Goal: Ask a question

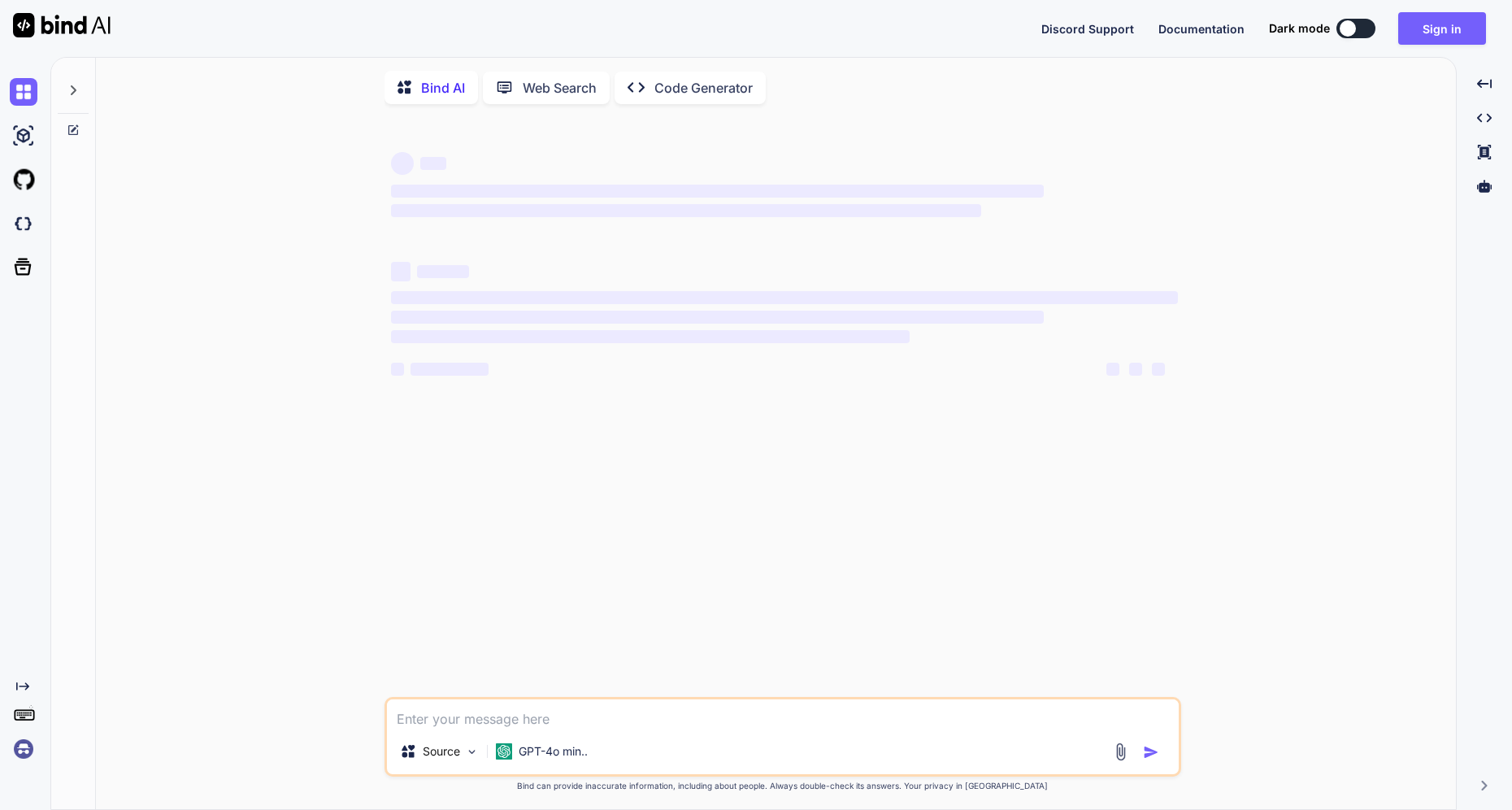
type textarea "x"
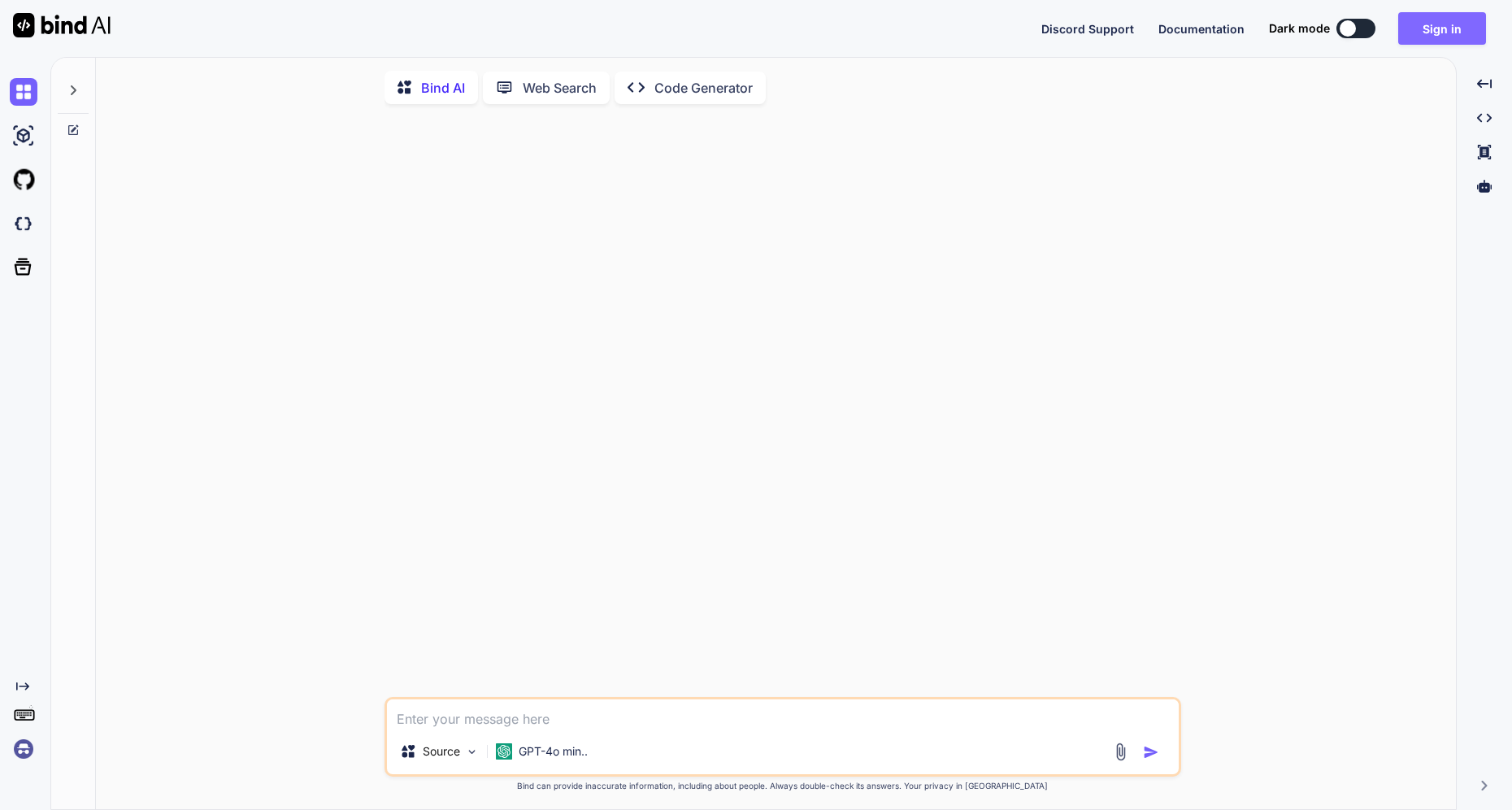
click at [1469, 23] on button "Sign in" at bounding box center [1443, 29] width 88 height 33
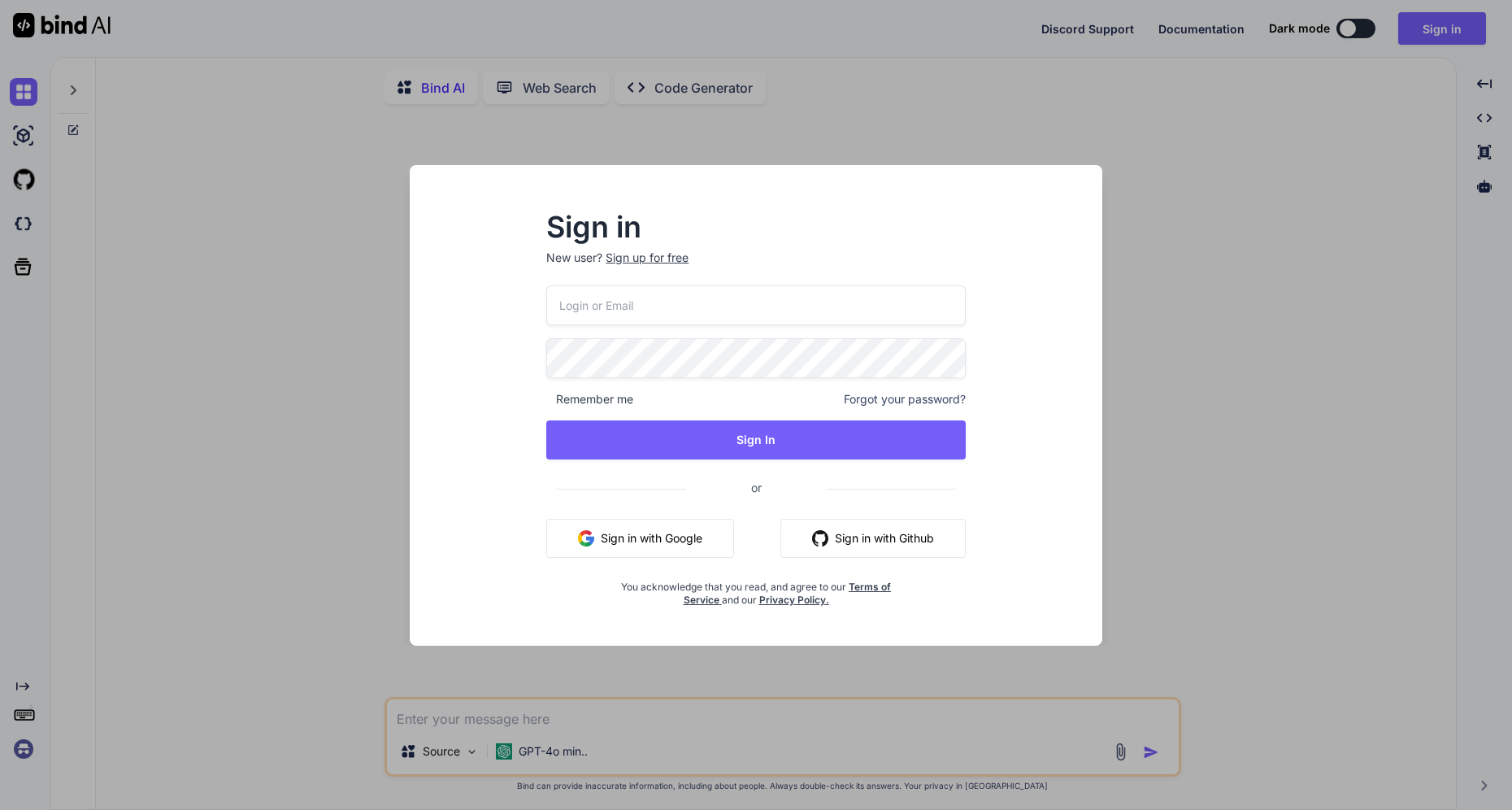
click at [683, 325] on div "Remember me Forgot your password? Sign In or Sign in with Google Sign in with G…" at bounding box center [756, 446] width 420 height 321
click at [679, 309] on input "email" at bounding box center [756, 305] width 420 height 40
type input "[EMAIL_ADDRESS][DOMAIN_NAME]"
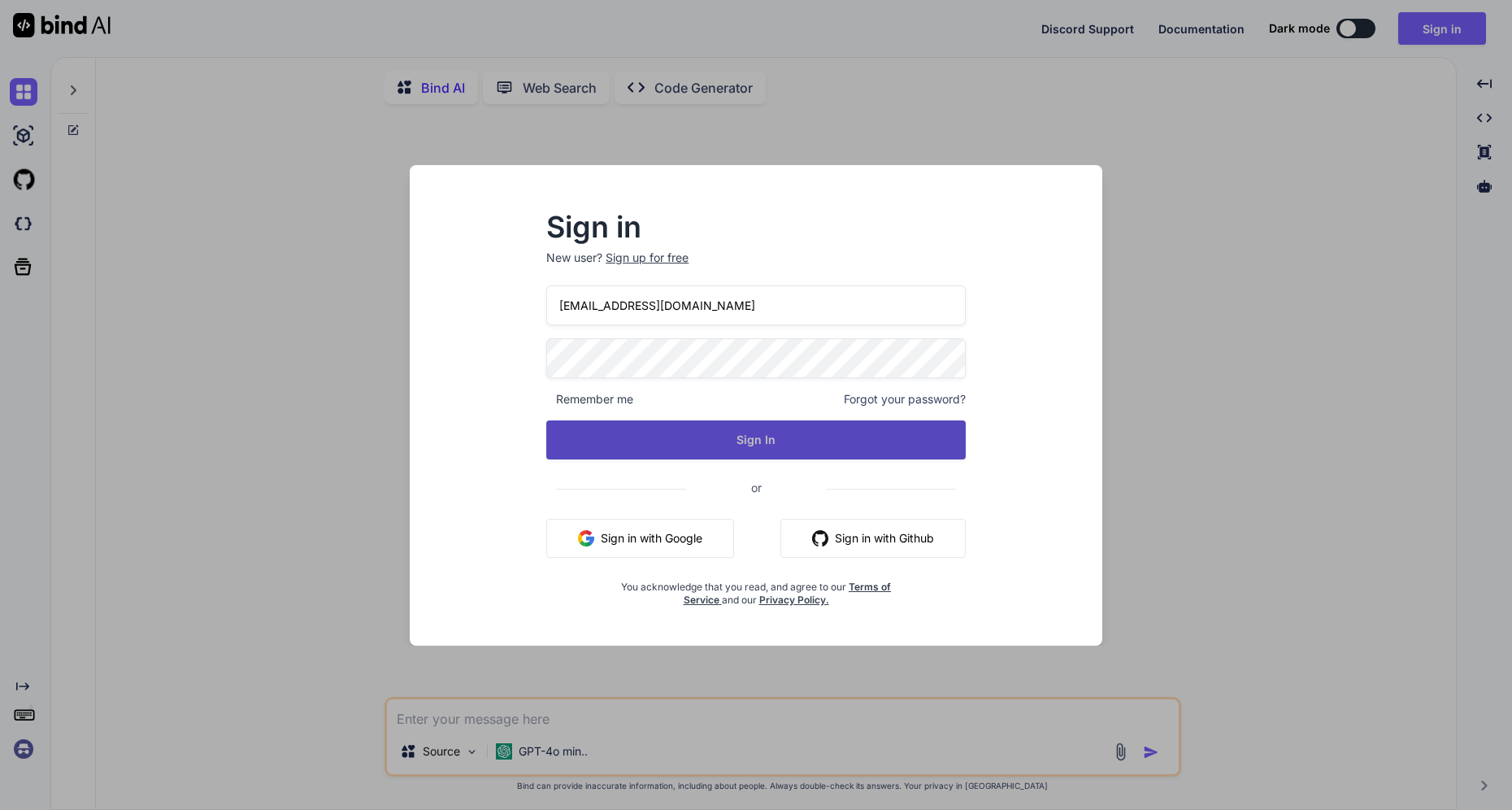
click at [791, 441] on button "Sign In" at bounding box center [756, 440] width 420 height 39
click at [753, 434] on button "Sign In" at bounding box center [756, 440] width 420 height 39
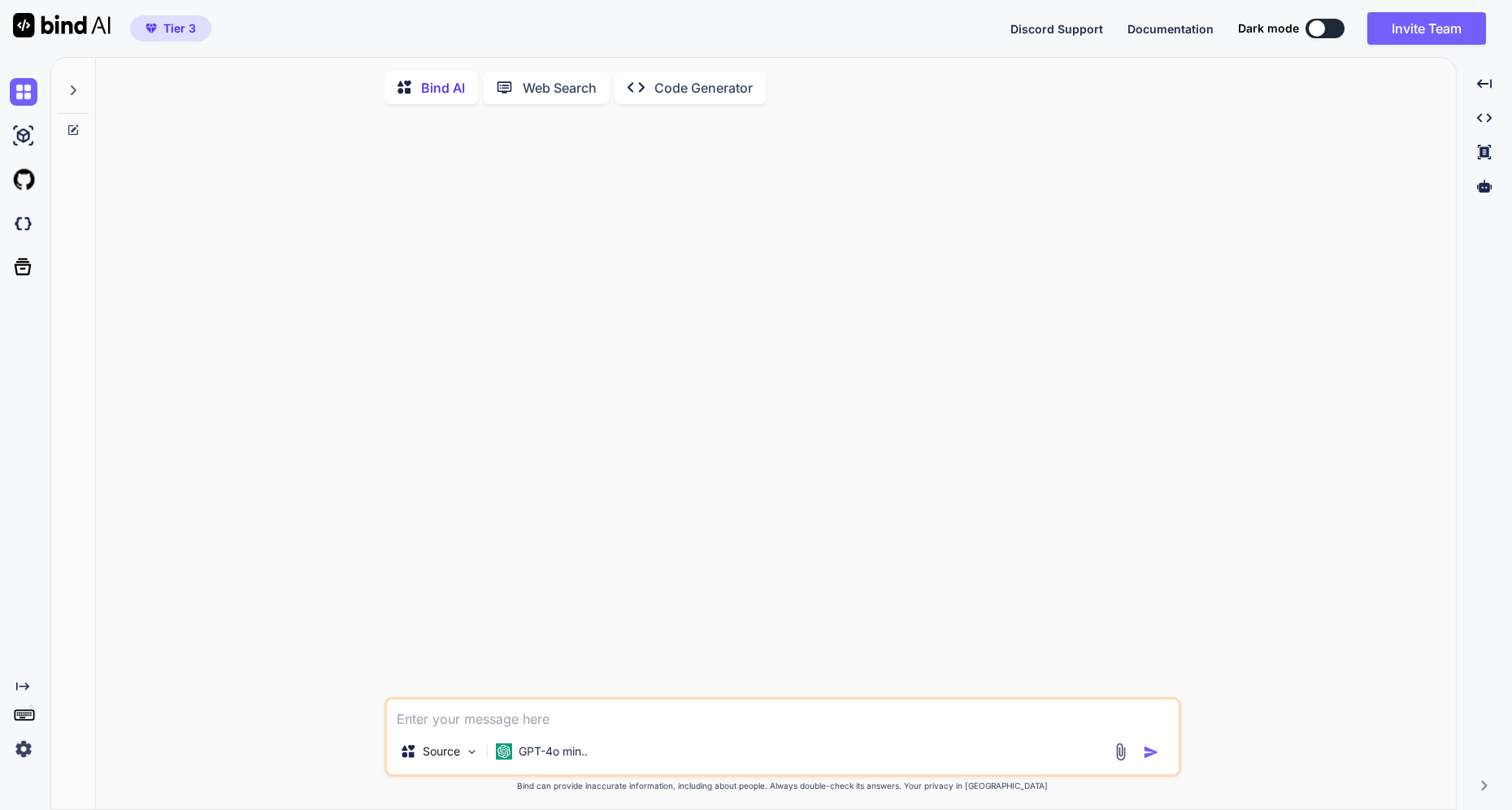
click at [470, 726] on textarea at bounding box center [783, 714] width 792 height 29
type textarea "wie kann ich in adobe dimension den schatten deaktiviern bzw. ausblenden"
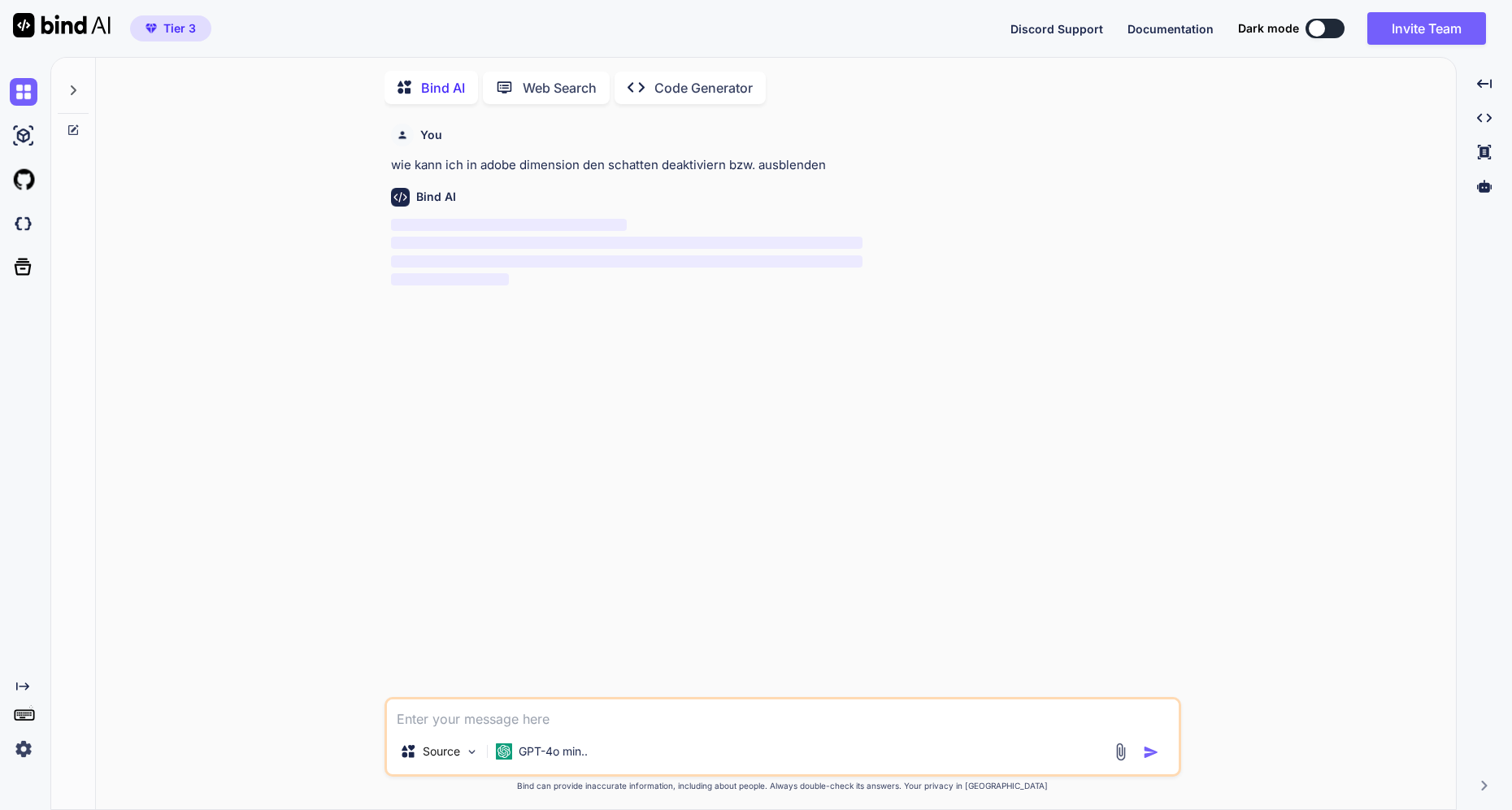
scroll to position [7, 0]
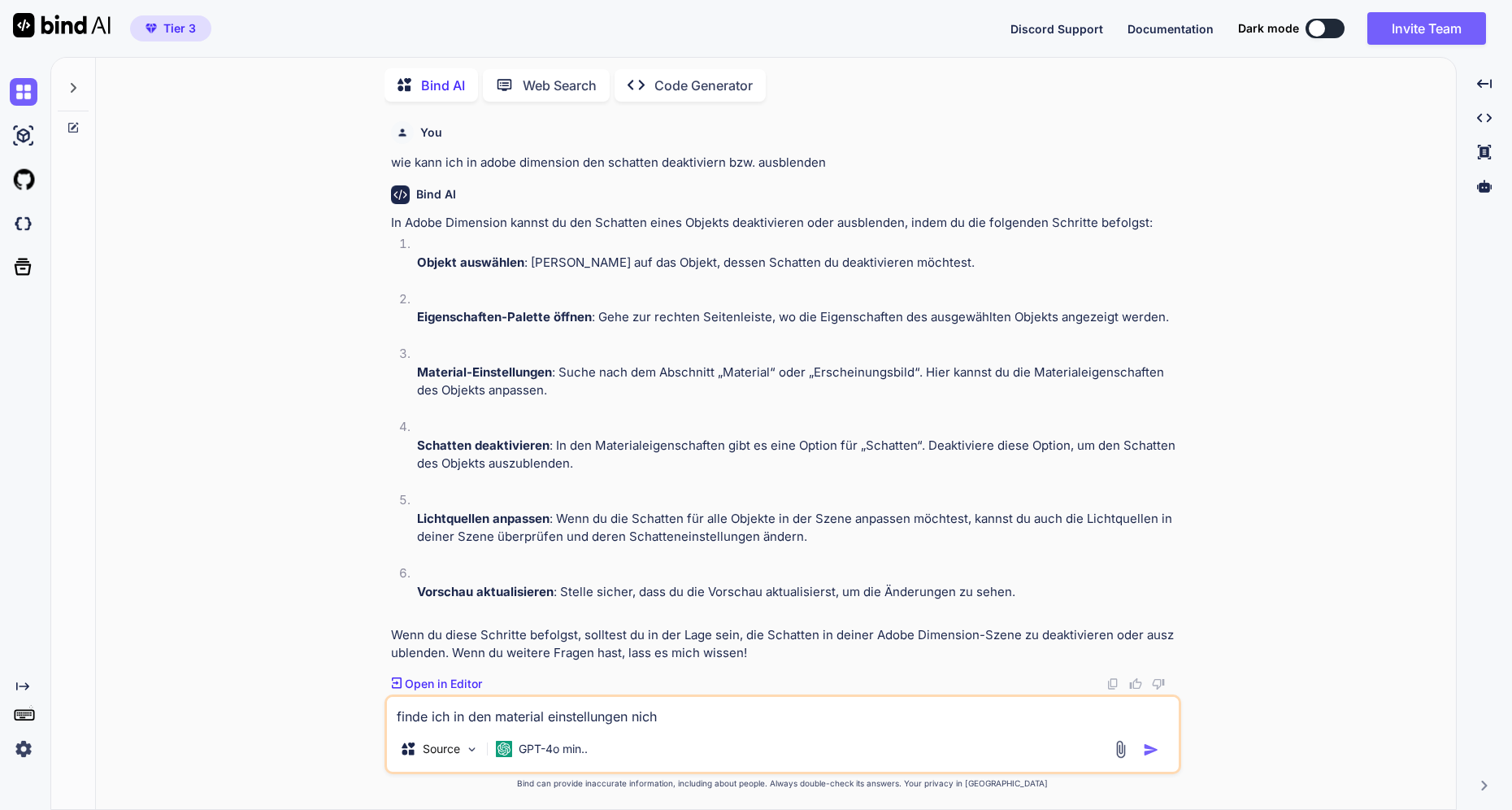
type textarea "finde ich in den material einstellungen nicht"
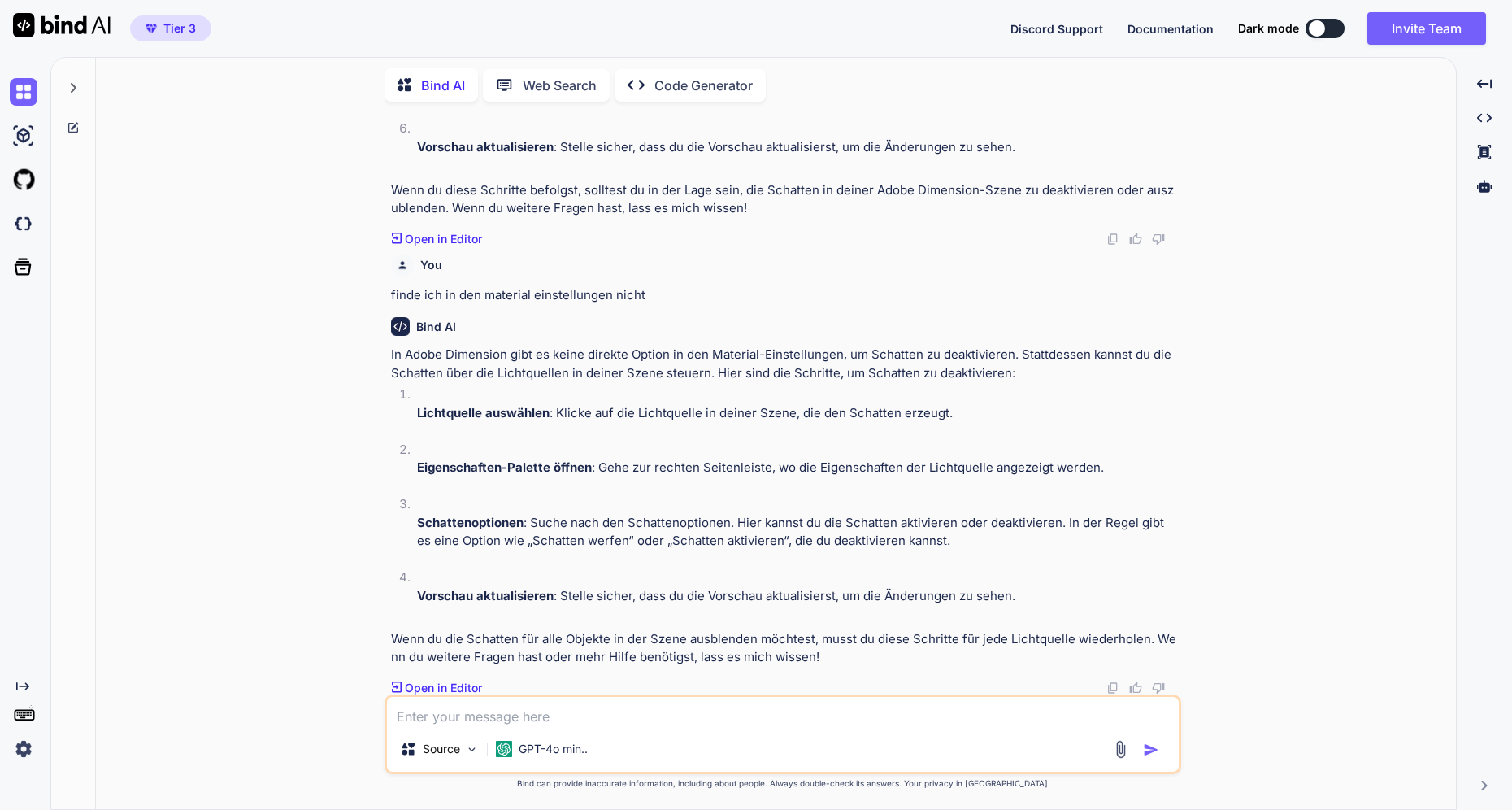
scroll to position [447, 0]
click at [527, 718] on textarea "Die äusseren kanten der renderansicht" at bounding box center [783, 711] width 792 height 29
click at [747, 720] on textarea "Die äusseren kanten des modells in der renderansicht" at bounding box center [783, 711] width 792 height 29
type textarea "Die äusseren kanten des modells in der renderansicht sind ganz zackelig"
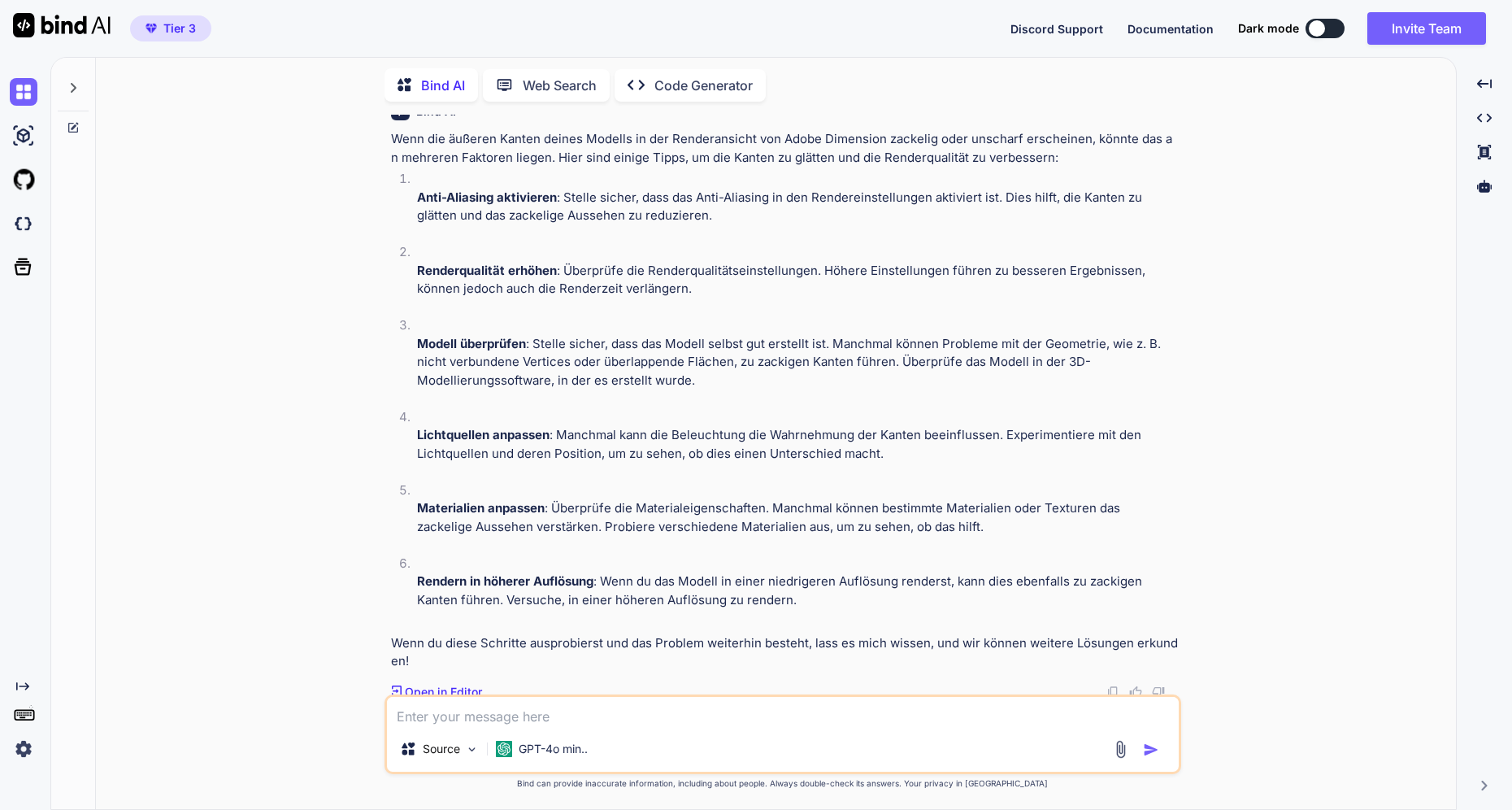
scroll to position [1115, 0]
